Goal: Book appointment/travel/reservation

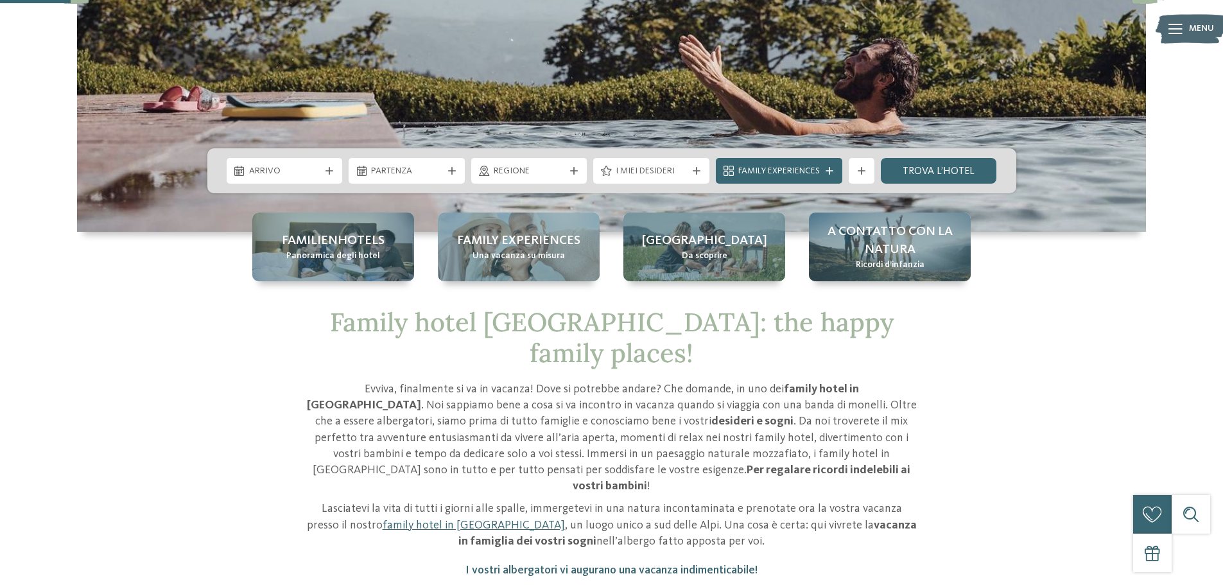
click at [303, 172] on span "Arrivo" at bounding box center [284, 171] width 71 height 13
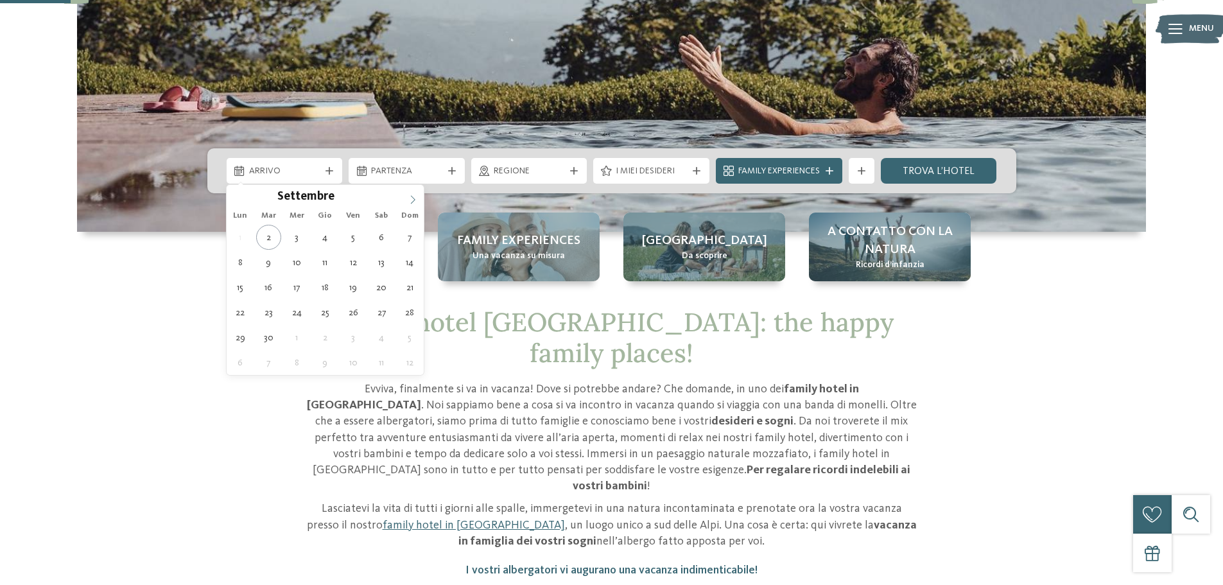
click at [410, 199] on icon at bounding box center [412, 199] width 9 height 9
type div "[DATE]"
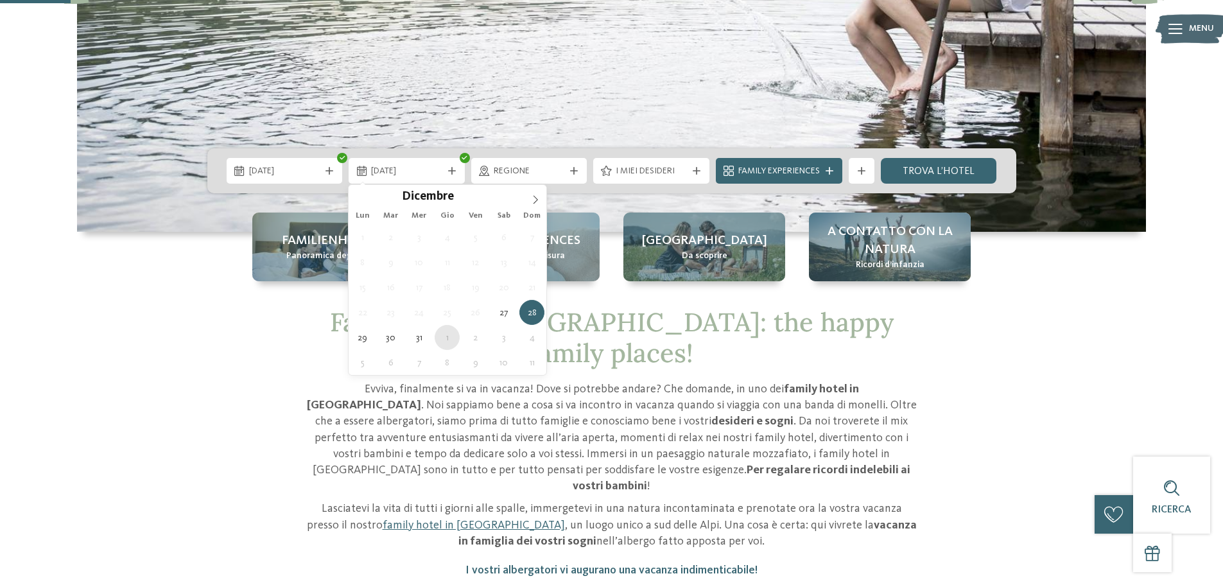
type div "[DATE]"
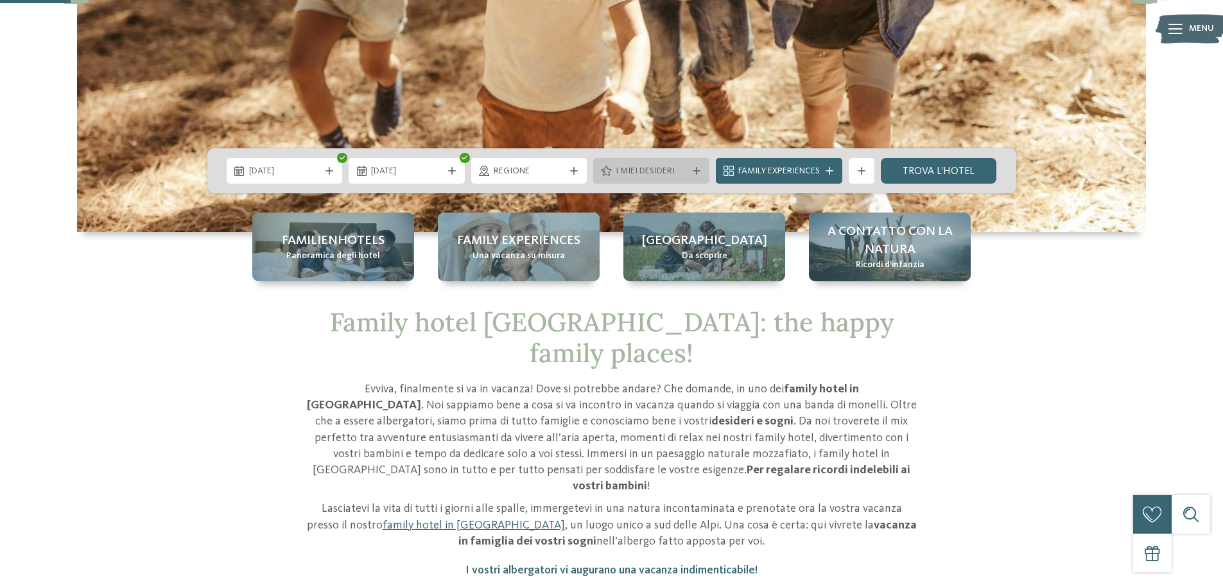
click at [678, 175] on span "I miei desideri" at bounding box center [651, 171] width 71 height 13
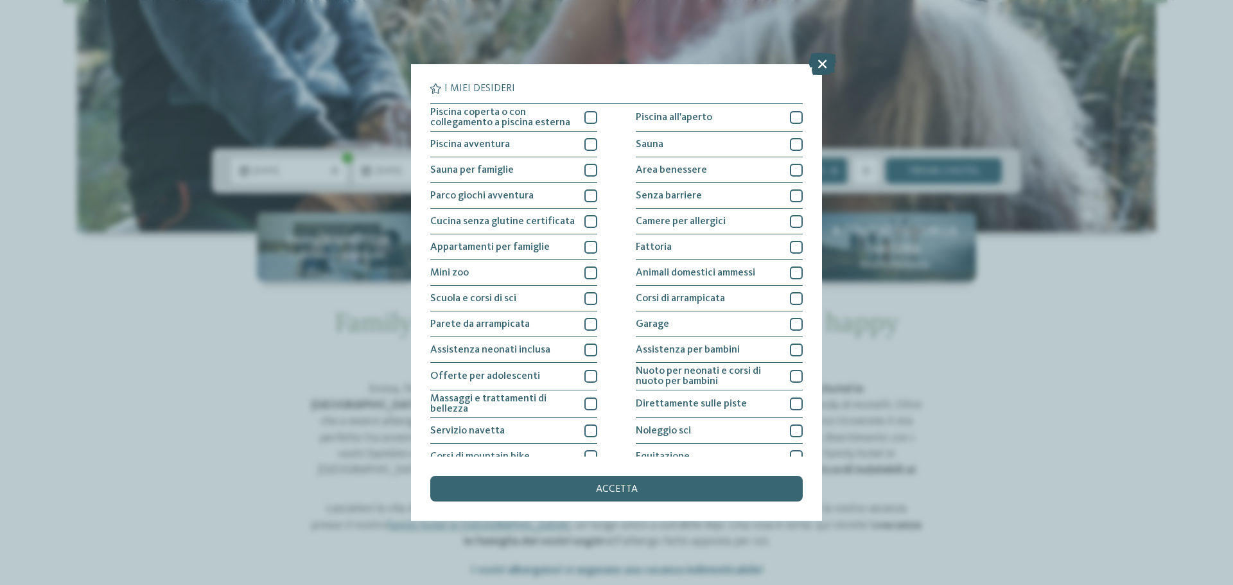
click at [819, 66] on icon at bounding box center [823, 64] width 28 height 22
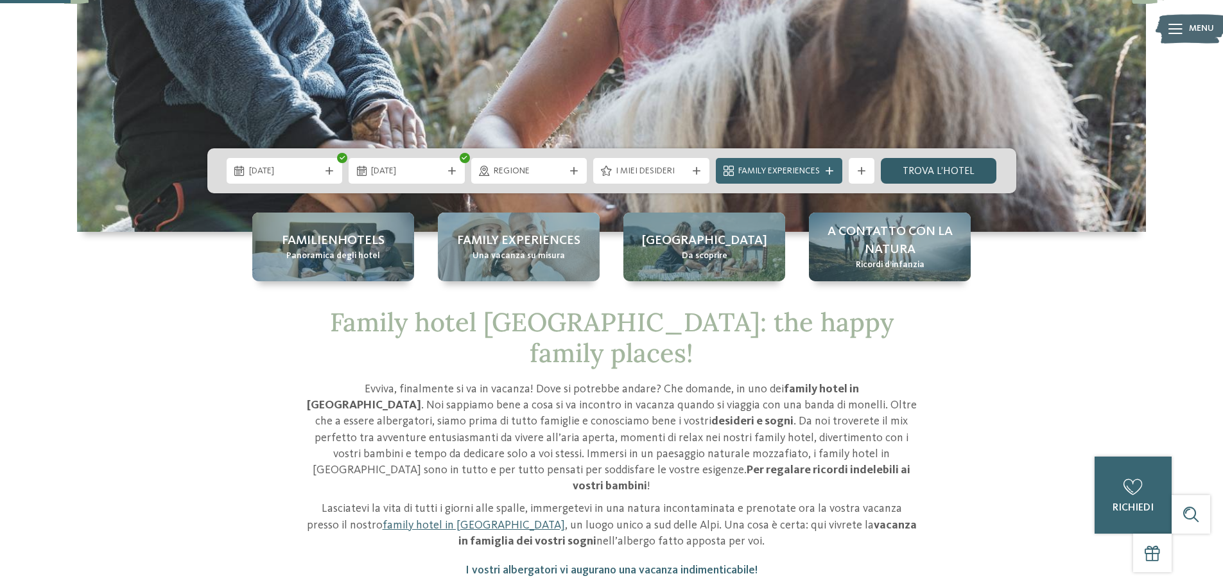
click at [939, 170] on link "trova l’hotel" at bounding box center [939, 171] width 116 height 26
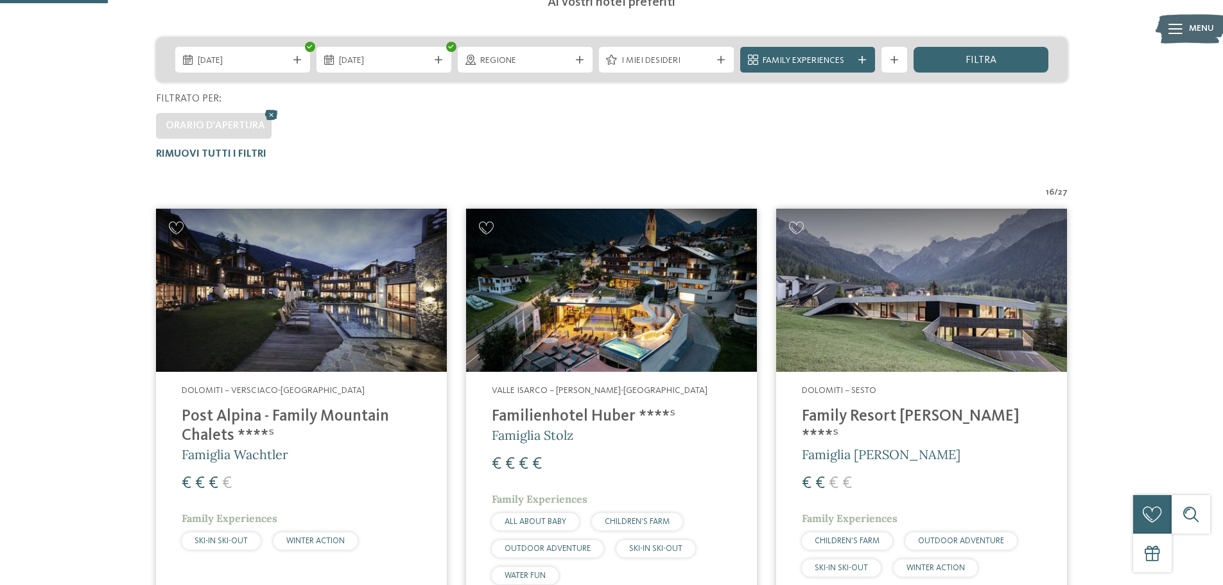
scroll to position [36, 0]
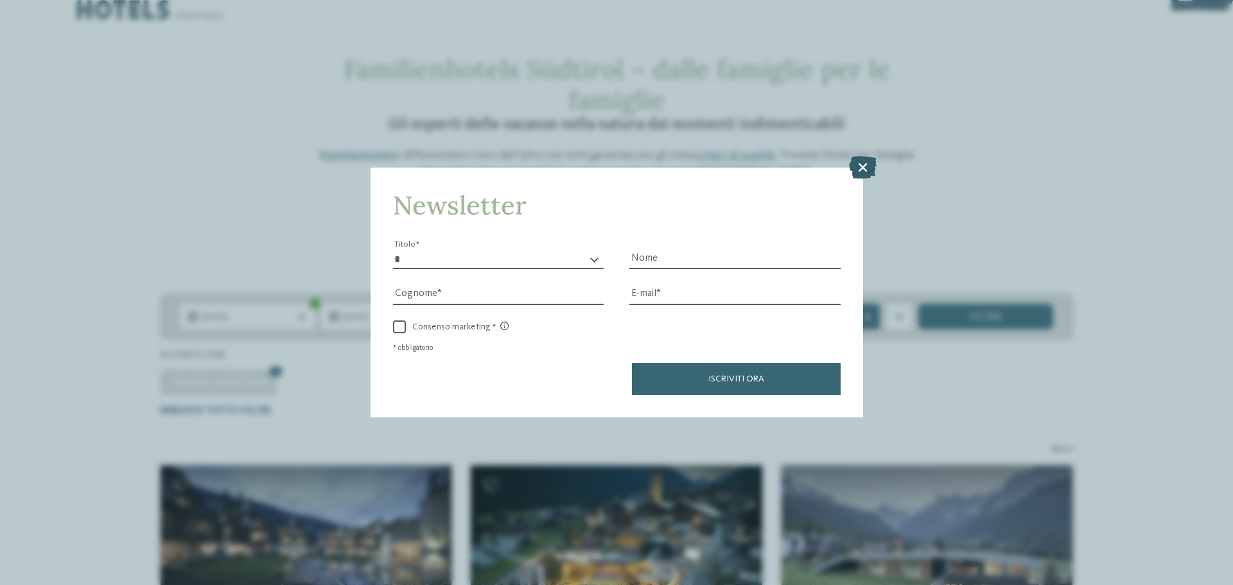
click at [866, 167] on icon at bounding box center [863, 167] width 28 height 22
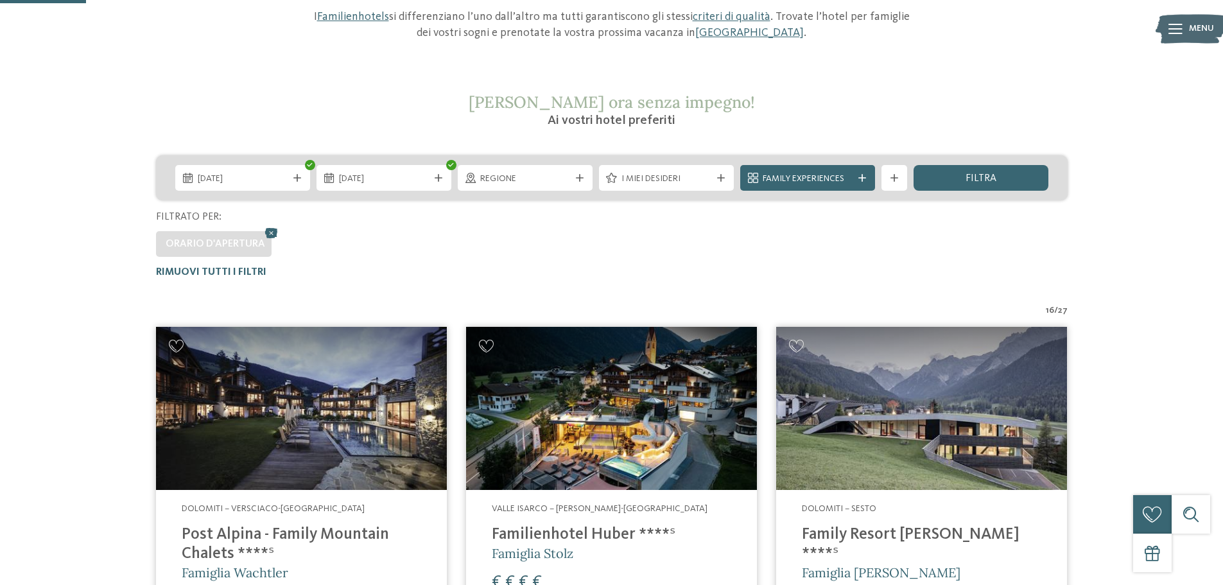
scroll to position [0, 0]
